Goal: Transaction & Acquisition: Subscribe to service/newsletter

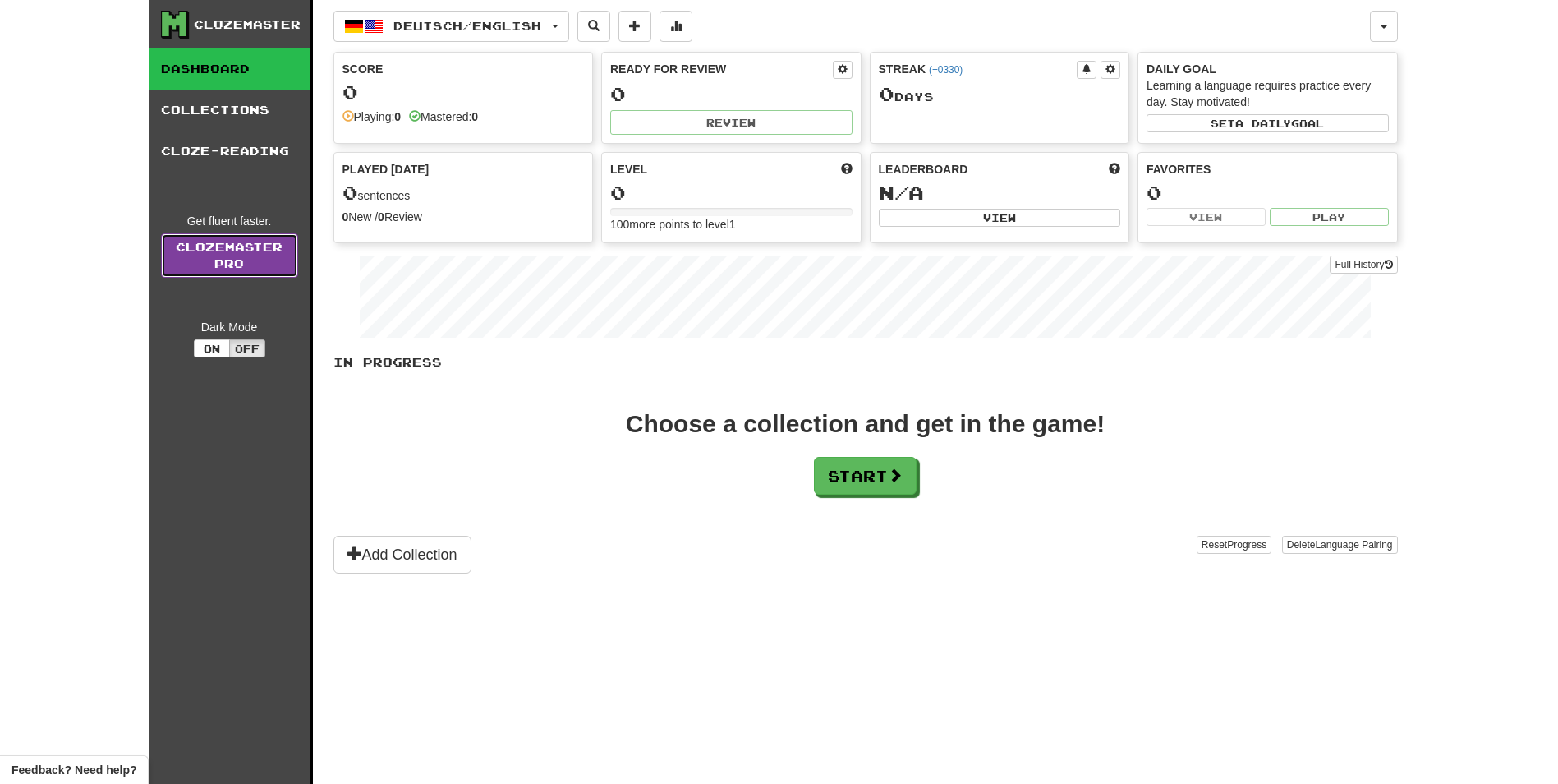
click at [215, 249] on link "Clozemaster Pro" at bounding box center [229, 255] width 137 height 44
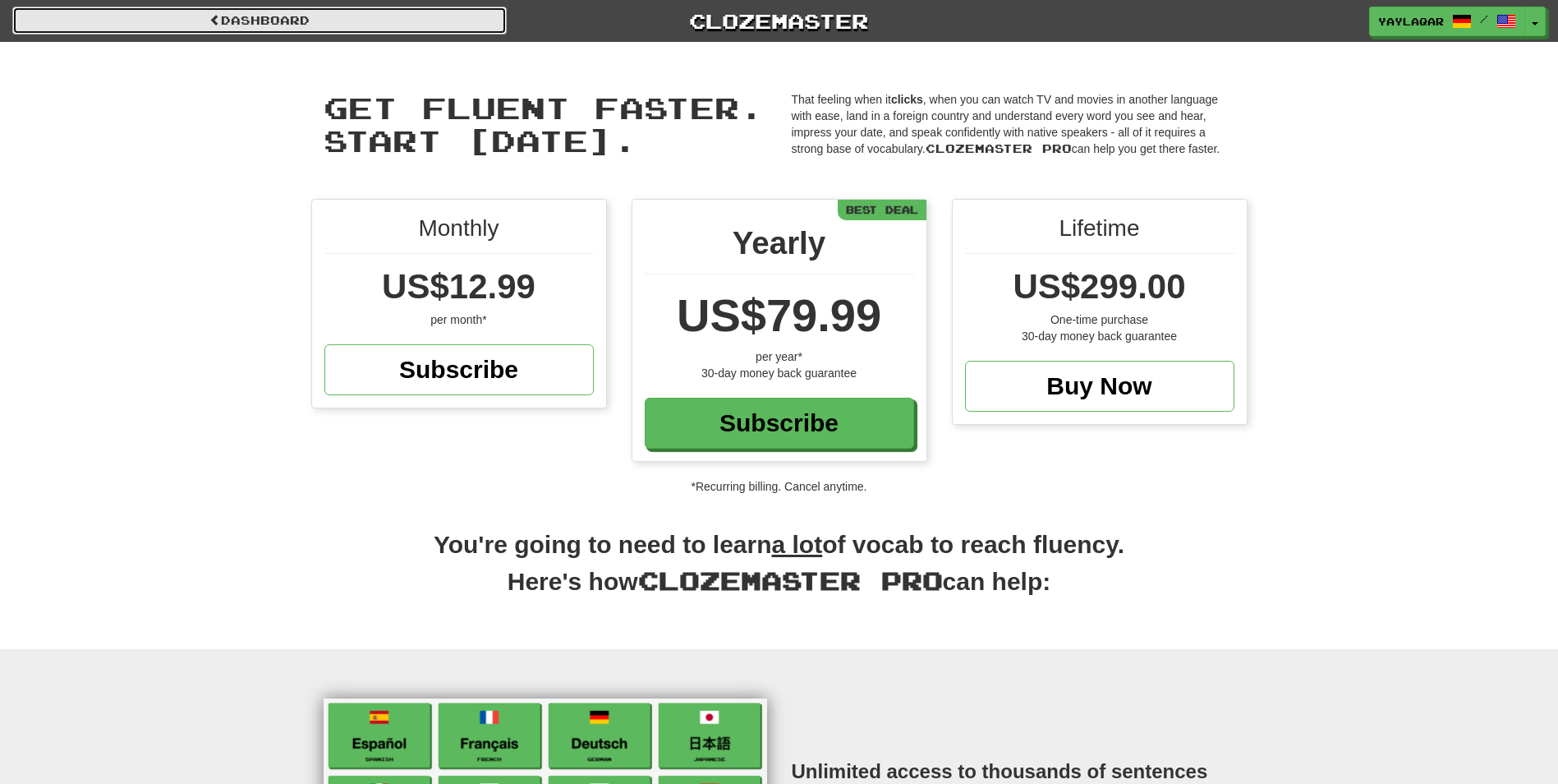
click at [266, 26] on link "Dashboard" at bounding box center [259, 20] width 495 height 28
